Goal: Information Seeking & Learning: Learn about a topic

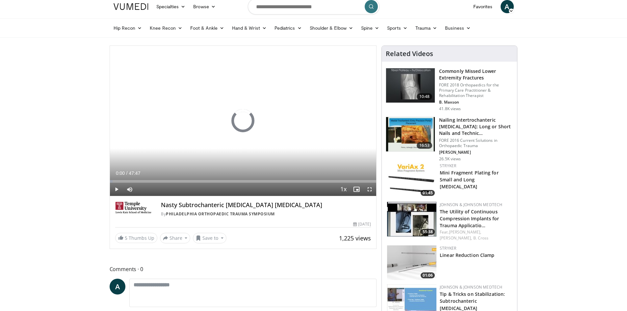
scroll to position [33, 0]
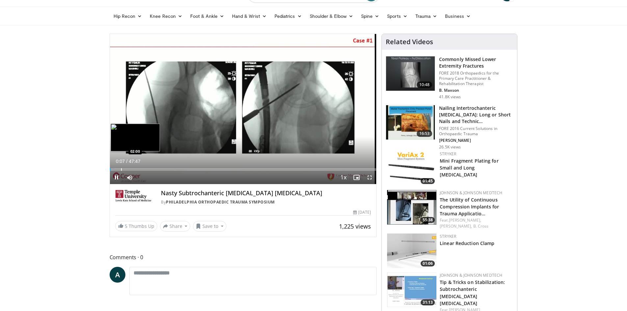
click at [121, 169] on div "Progress Bar" at bounding box center [121, 169] width 1 height 3
click at [138, 170] on div "Progress Bar" at bounding box center [138, 169] width 1 height 3
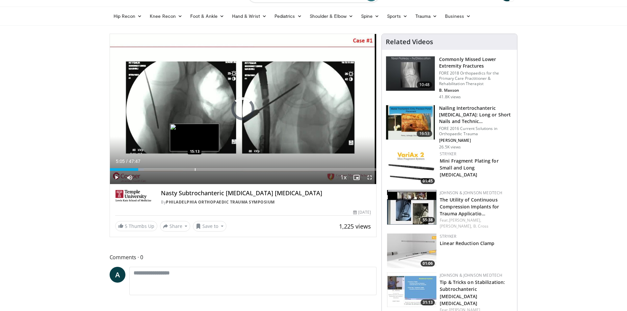
click at [195, 170] on div "Progress Bar" at bounding box center [195, 169] width 1 height 3
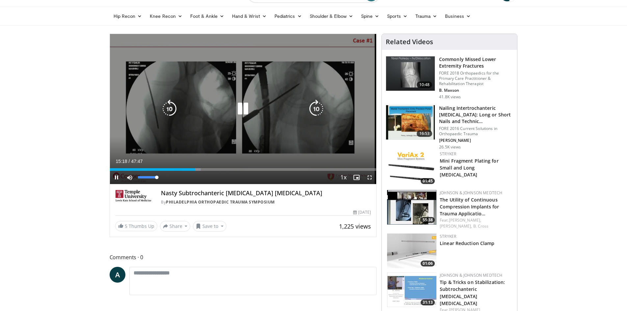
drag, startPoint x: 158, startPoint y: 178, endPoint x: 178, endPoint y: 177, distance: 19.5
click at [176, 177] on div "Current Time 15:18 / Duration 47:47 Pause Skip Backward Skip Forward Mute 100% …" at bounding box center [243, 177] width 267 height 13
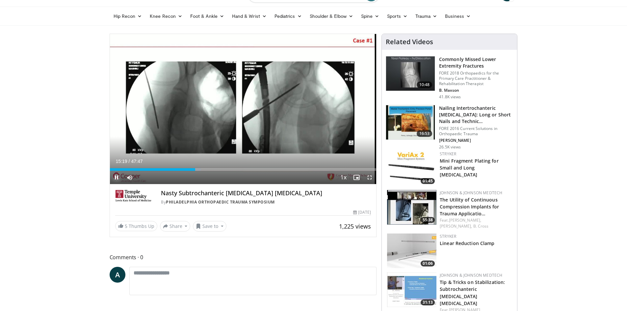
click at [116, 175] on span "Video Player" at bounding box center [116, 177] width 13 height 13
click at [117, 179] on span "Video Player" at bounding box center [116, 177] width 13 height 13
click at [190, 168] on div "15:21" at bounding box center [153, 169] width 86 height 3
click at [145, 169] on div "14:32" at bounding box center [150, 169] width 81 height 3
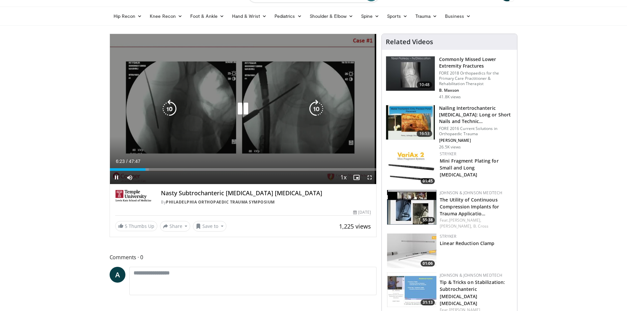
click at [170, 109] on icon "Video Player" at bounding box center [169, 108] width 18 height 18
click at [317, 107] on icon "Video Player" at bounding box center [316, 108] width 18 height 18
click at [318, 107] on icon "Video Player" at bounding box center [316, 108] width 18 height 18
click at [317, 107] on icon "Video Player" at bounding box center [316, 108] width 18 height 18
click at [314, 109] on icon "Video Player" at bounding box center [316, 108] width 18 height 18
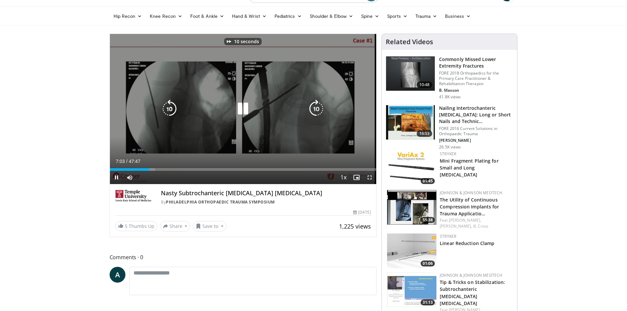
click at [314, 109] on icon "Video Player" at bounding box center [316, 108] width 18 height 18
click at [313, 109] on icon "Video Player" at bounding box center [316, 108] width 18 height 18
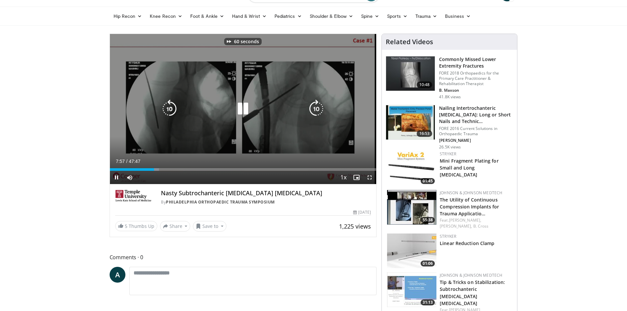
click at [314, 109] on icon "Video Player" at bounding box center [316, 108] width 18 height 18
click at [313, 109] on icon "Video Player" at bounding box center [316, 108] width 18 height 18
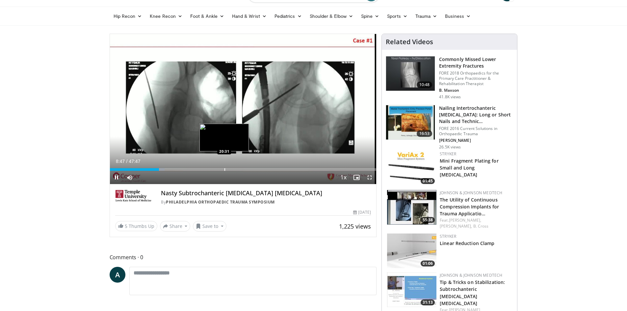
click at [225, 169] on div "Progress Bar" at bounding box center [225, 169] width 1 height 3
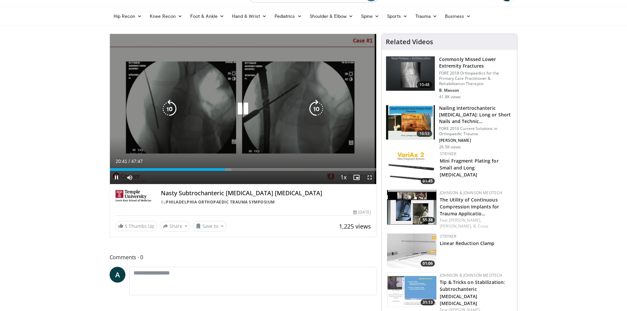
click at [174, 110] on icon "Video Player" at bounding box center [169, 108] width 18 height 18
click at [166, 113] on icon "Video Player" at bounding box center [169, 108] width 18 height 18
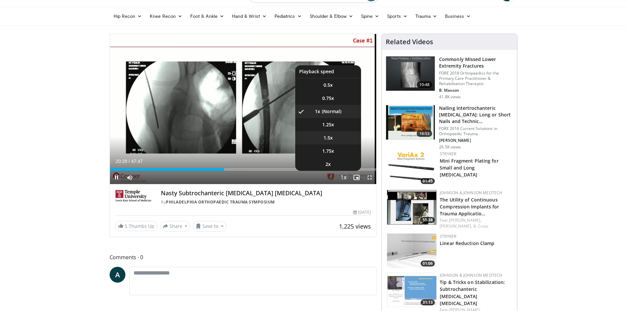
click at [329, 138] on span "1.5x" at bounding box center [328, 137] width 9 height 7
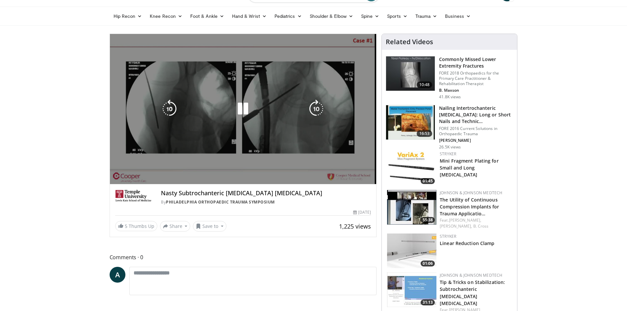
click at [223, 170] on div "20 seconds Tap to unmute" at bounding box center [243, 109] width 267 height 150
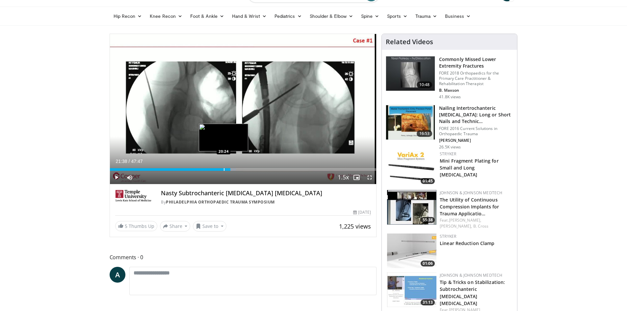
click at [224, 170] on div "Progress Bar" at bounding box center [224, 169] width 1 height 3
click at [218, 169] on div "Progress Bar" at bounding box center [218, 169] width 1 height 3
click at [210, 169] on div "Progress Bar" at bounding box center [210, 169] width 1 height 3
click at [241, 167] on div "Loaded : 39.76% 17:56 23:28" at bounding box center [243, 167] width 267 height 6
click at [249, 168] on div "Progress Bar" at bounding box center [249, 169] width 1 height 3
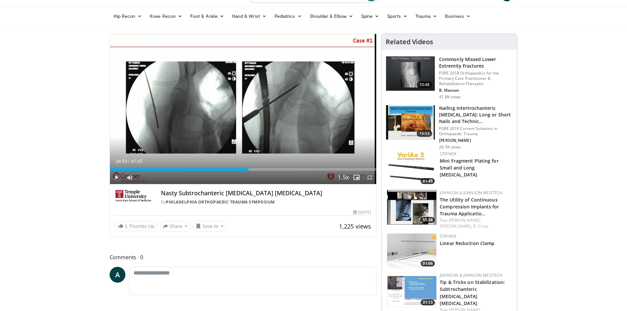
click at [117, 178] on span "Video Player" at bounding box center [116, 177] width 13 height 13
click at [244, 168] on div "Progress Bar" at bounding box center [244, 169] width 1 height 3
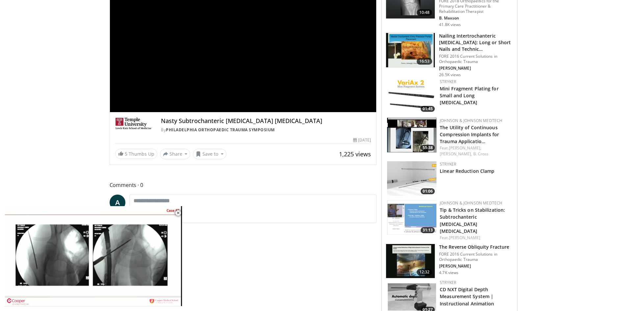
scroll to position [66, 0]
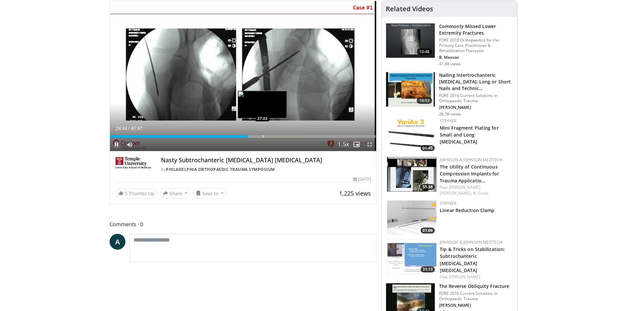
click at [262, 134] on div "Loaded : 53.97% 24:44 27:22" at bounding box center [243, 134] width 267 height 6
click at [118, 144] on span "Video Player" at bounding box center [116, 144] width 13 height 13
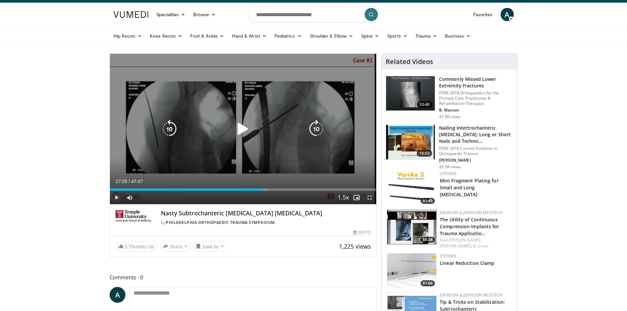
scroll to position [0, 0]
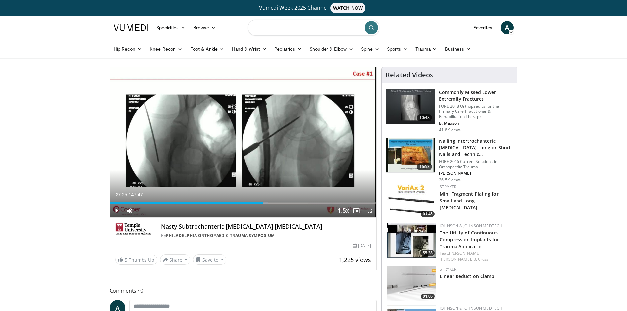
click at [282, 31] on input "Search topics, interventions" at bounding box center [314, 28] width 132 height 16
type input "**********"
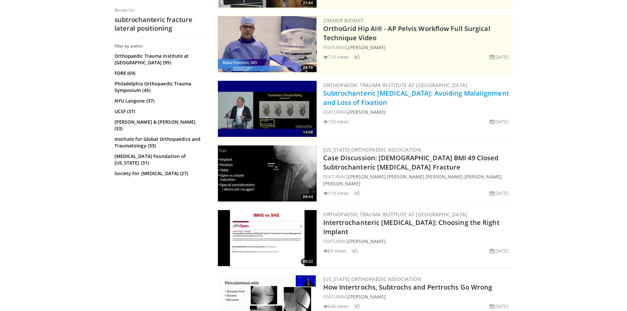
scroll to position [132, 0]
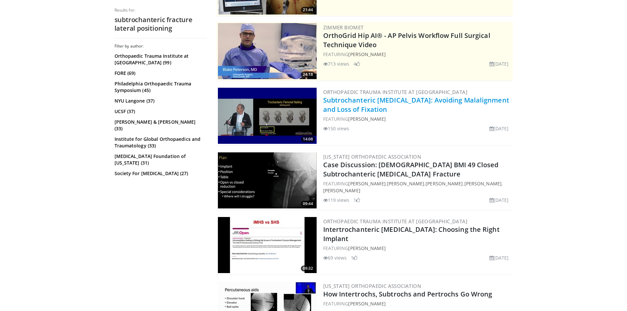
click at [342, 104] on link "Subtrochanteric Fractures: Avoiding Malalignment and Loss of Fixation" at bounding box center [416, 105] width 186 height 18
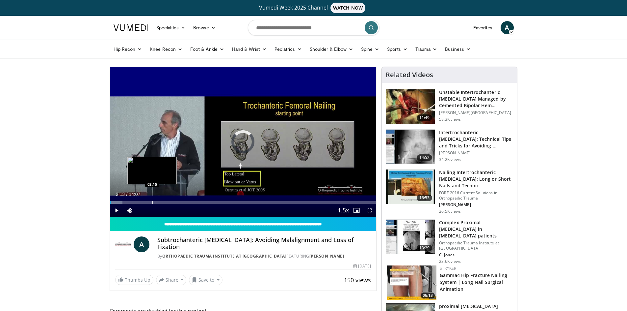
click at [152, 201] on div "Progress Bar" at bounding box center [152, 202] width 1 height 3
click at [166, 201] on div "Progress Bar" at bounding box center [166, 202] width 1 height 3
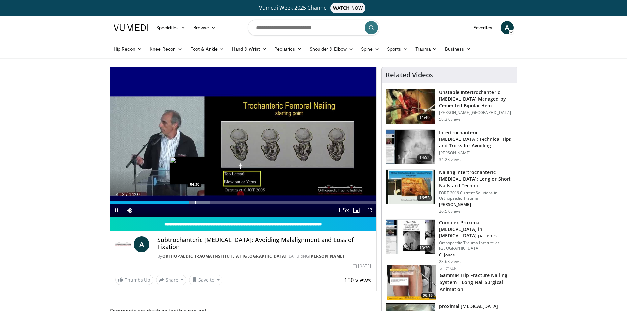
click at [195, 202] on div "Progress Bar" at bounding box center [195, 202] width 1 height 3
click at [208, 202] on div "Progress Bar" at bounding box center [208, 202] width 1 height 3
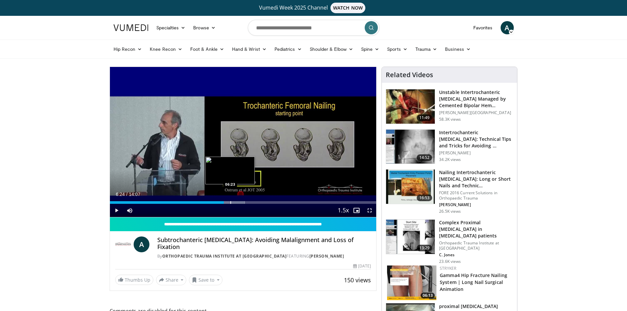
click at [231, 201] on div "Progress Bar" at bounding box center [231, 202] width 1 height 3
click at [238, 202] on div "Progress Bar" at bounding box center [238, 202] width 1 height 3
click at [235, 203] on div "06:50" at bounding box center [172, 202] width 125 height 3
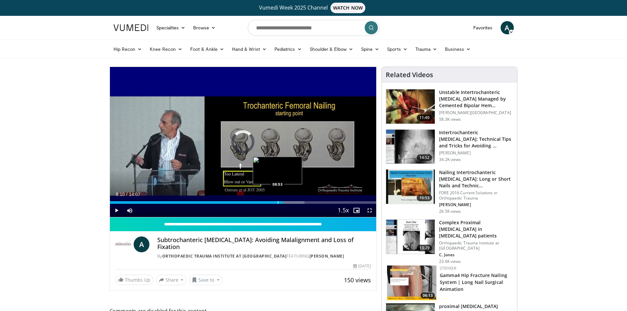
click at [278, 201] on div "Progress Bar" at bounding box center [278, 202] width 1 height 3
click at [304, 202] on div "Progress Bar" at bounding box center [304, 202] width 1 height 3
click at [300, 202] on div "Progress Bar" at bounding box center [300, 202] width 1 height 3
click at [305, 202] on div "Progress Bar" at bounding box center [305, 202] width 1 height 3
click at [117, 211] on span "Video Player" at bounding box center [116, 210] width 13 height 13
